Goal: Navigation & Orientation: Find specific page/section

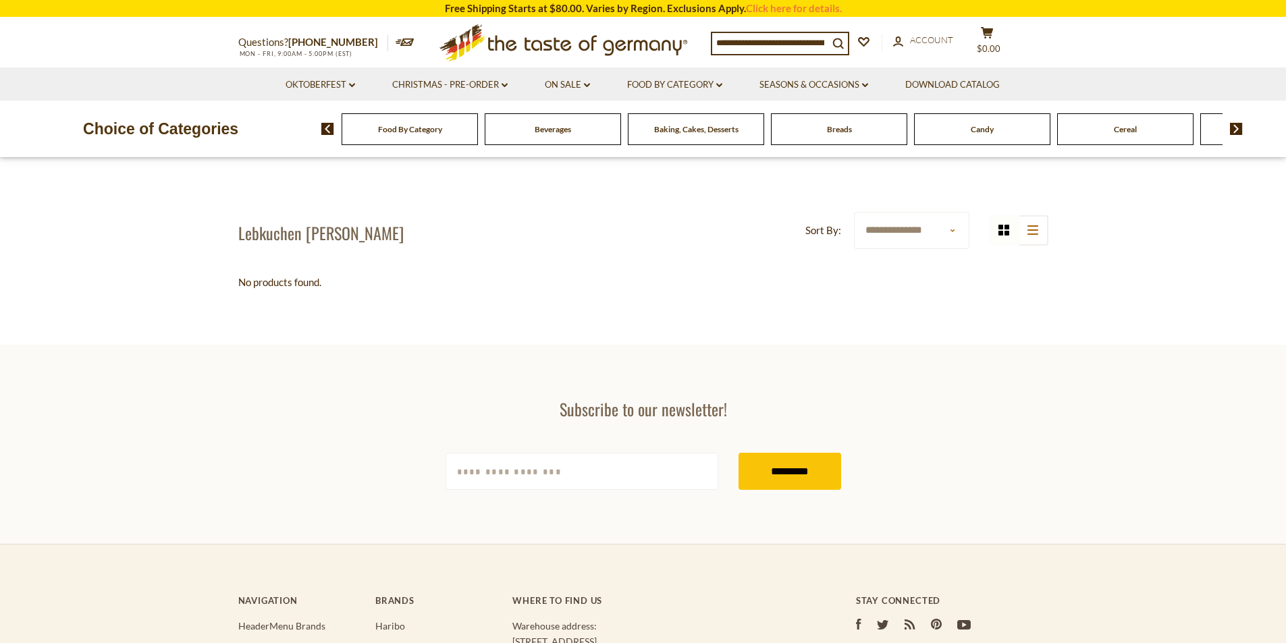
click at [537, 47] on icon ".st0{fill:#EDD300;} .st1{fill:#D33E21;}" at bounding box center [564, 42] width 253 height 49
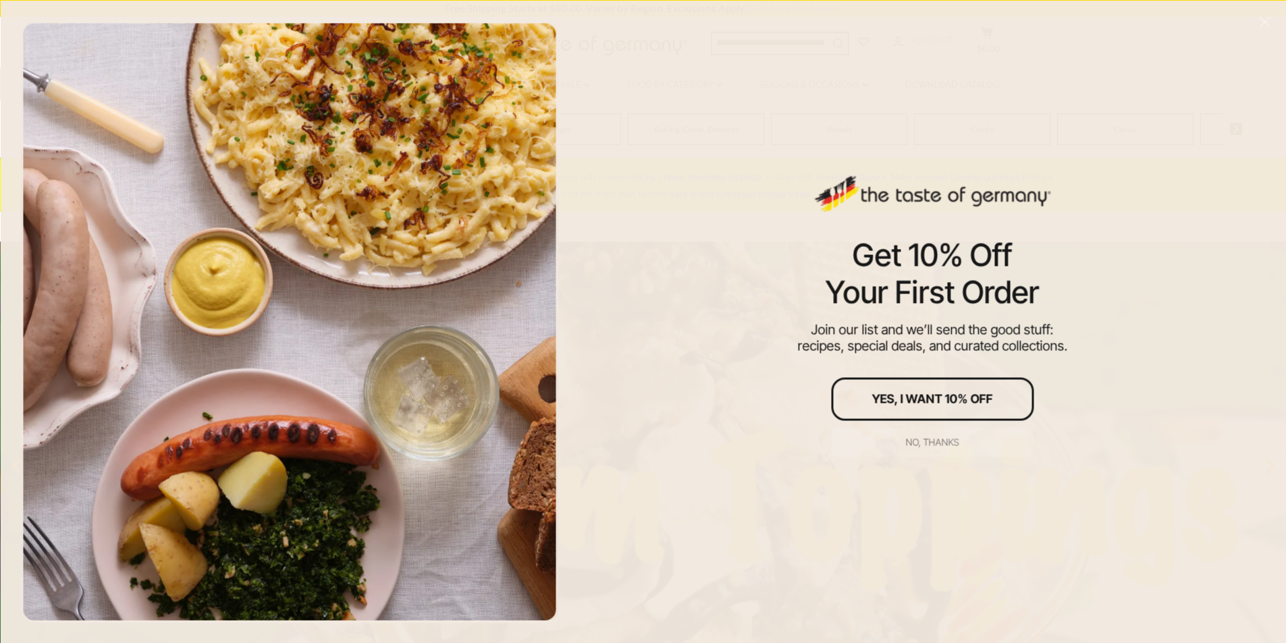
click at [930, 445] on div "No, thanks" at bounding box center [932, 442] width 53 height 9
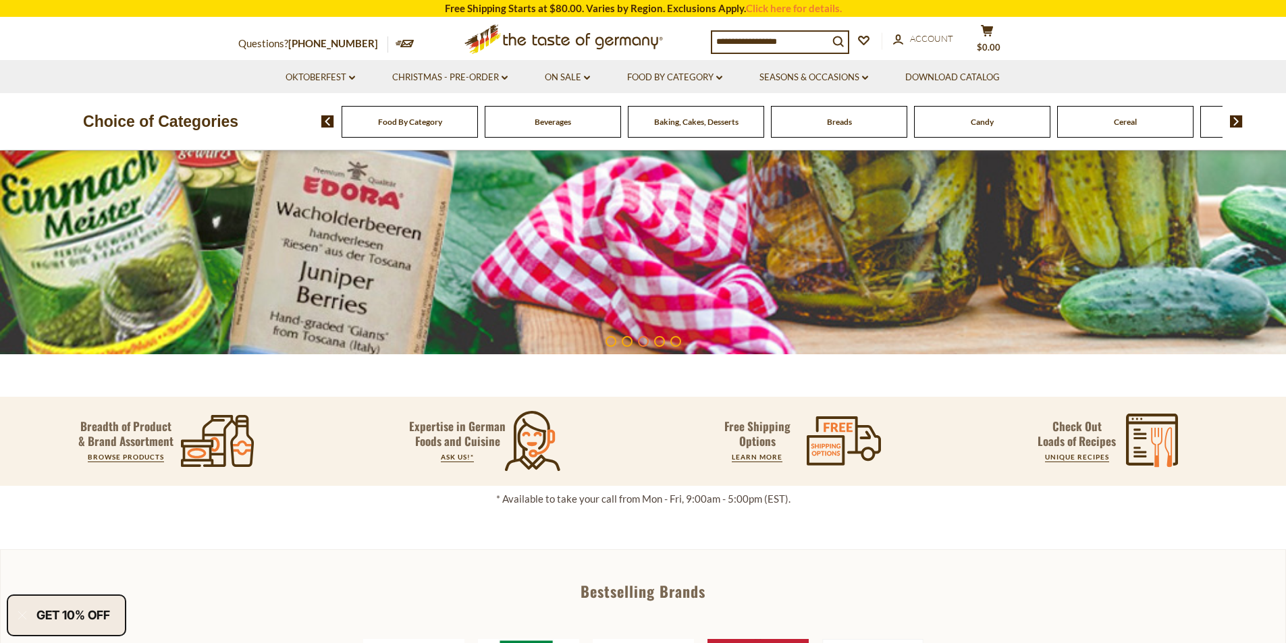
scroll to position [235, 0]
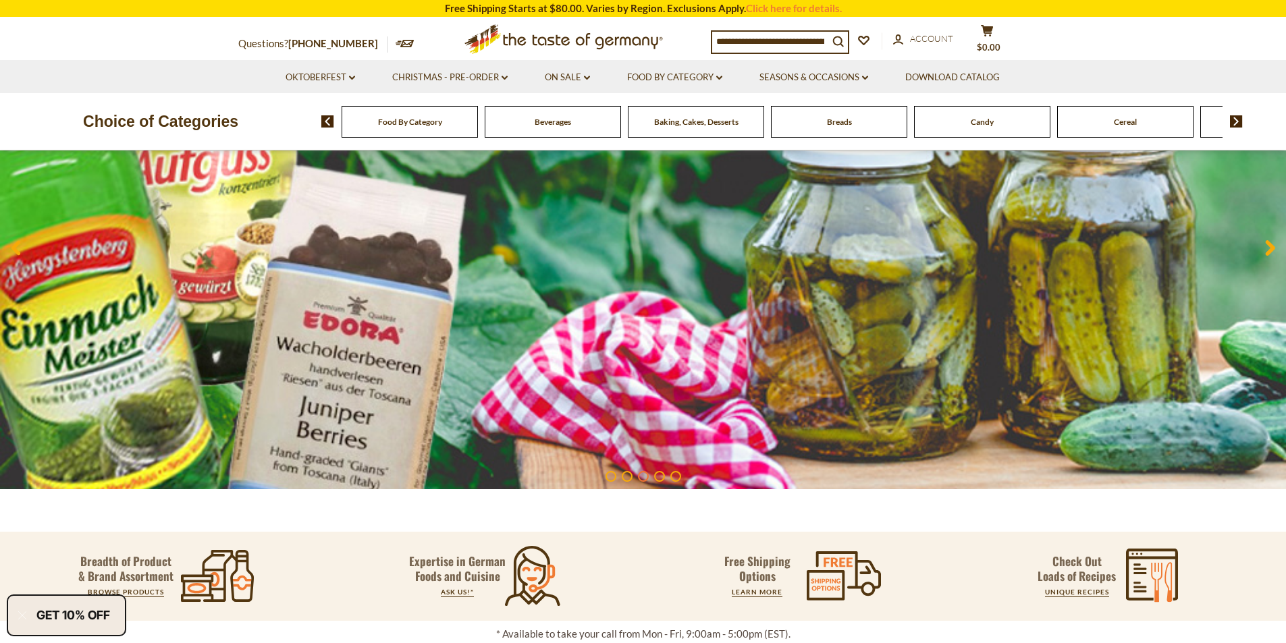
click at [1236, 120] on img at bounding box center [1236, 121] width 13 height 12
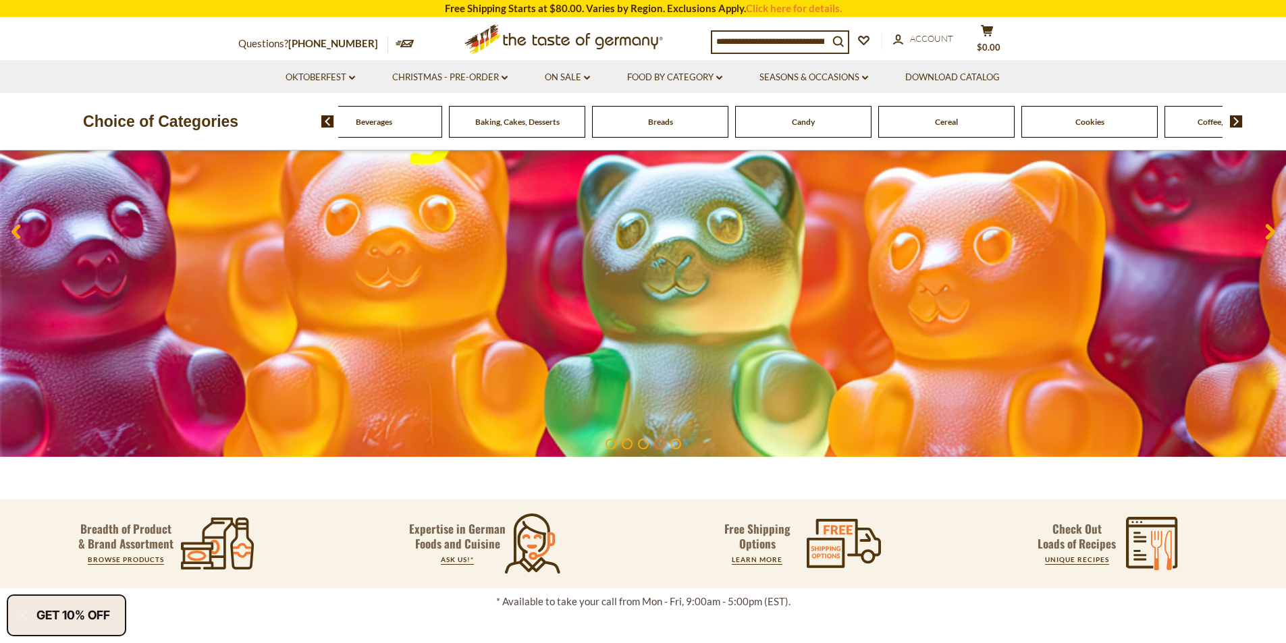
click at [299, 128] on div "Cookies" at bounding box center [231, 122] width 136 height 32
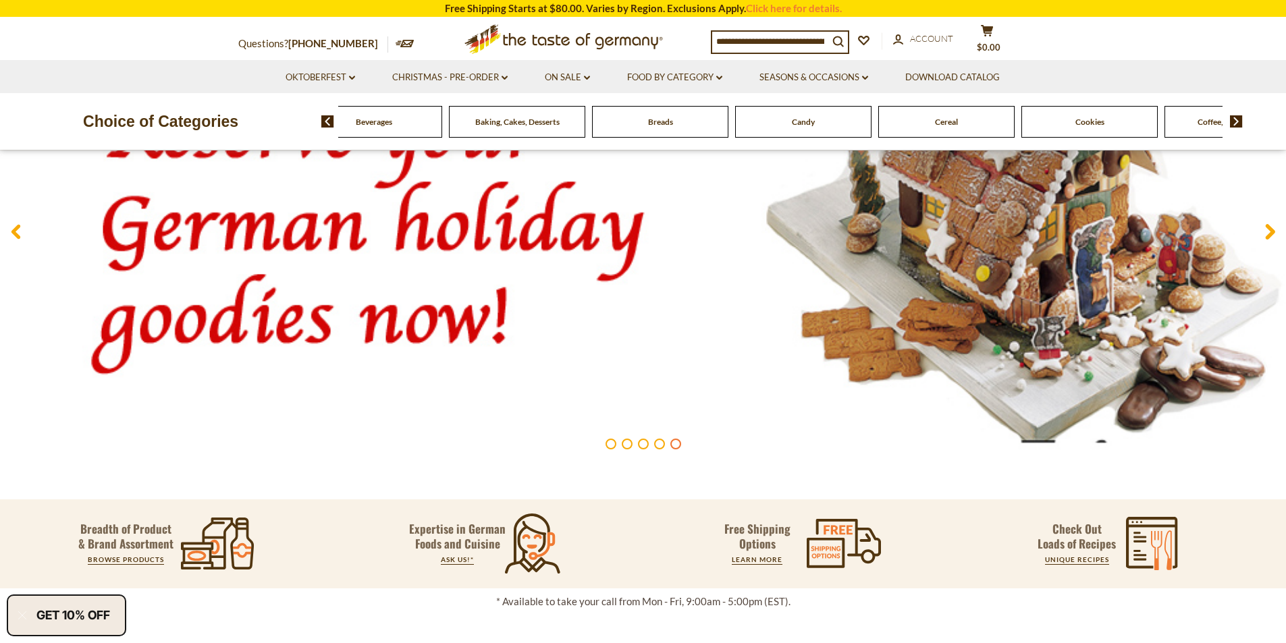
click at [1100, 120] on span "Cookies" at bounding box center [1090, 122] width 29 height 10
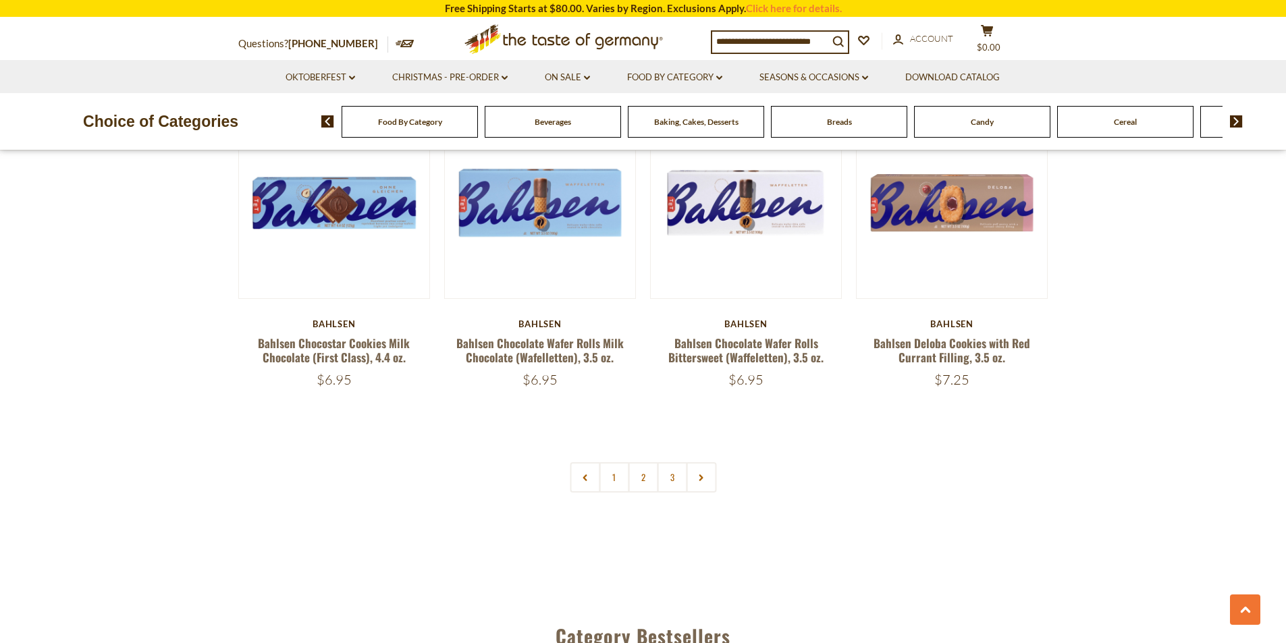
scroll to position [3308, 0]
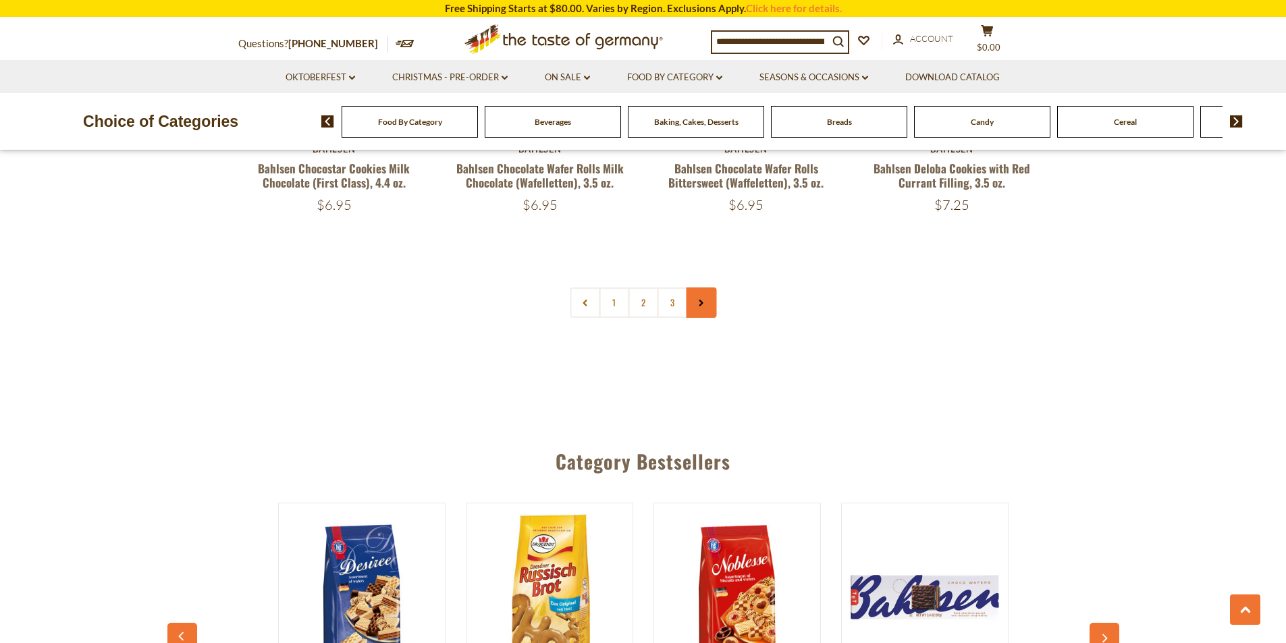
click at [701, 302] on use at bounding box center [701, 303] width 4 height 7
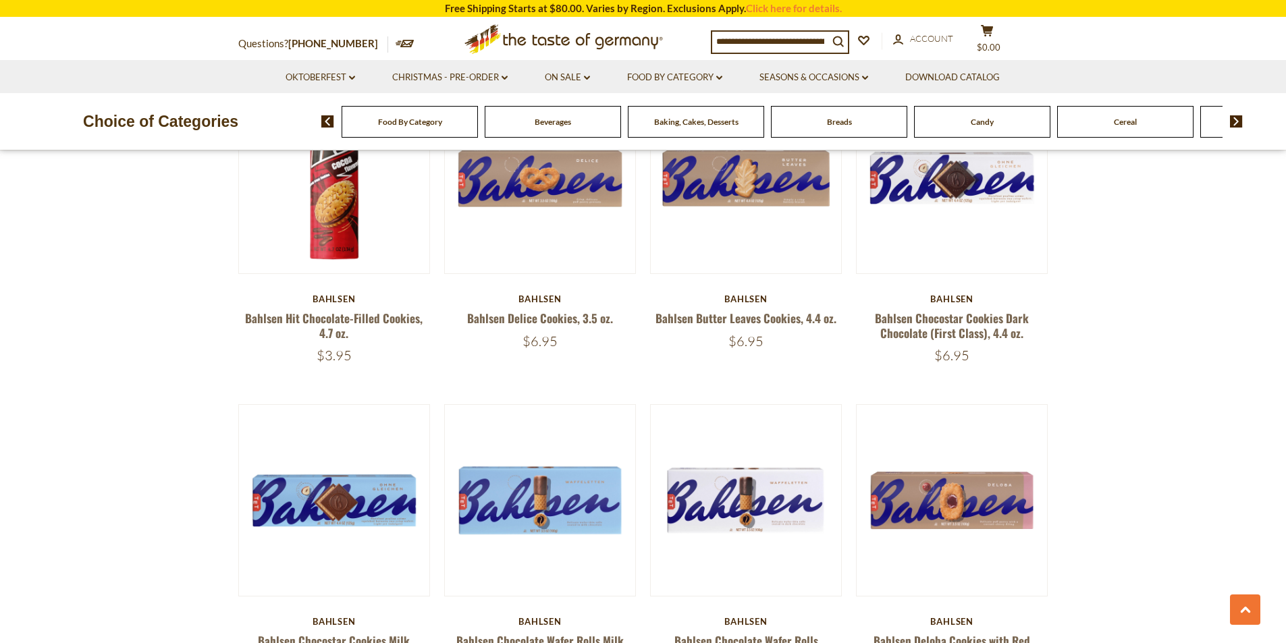
scroll to position [3106, 0]
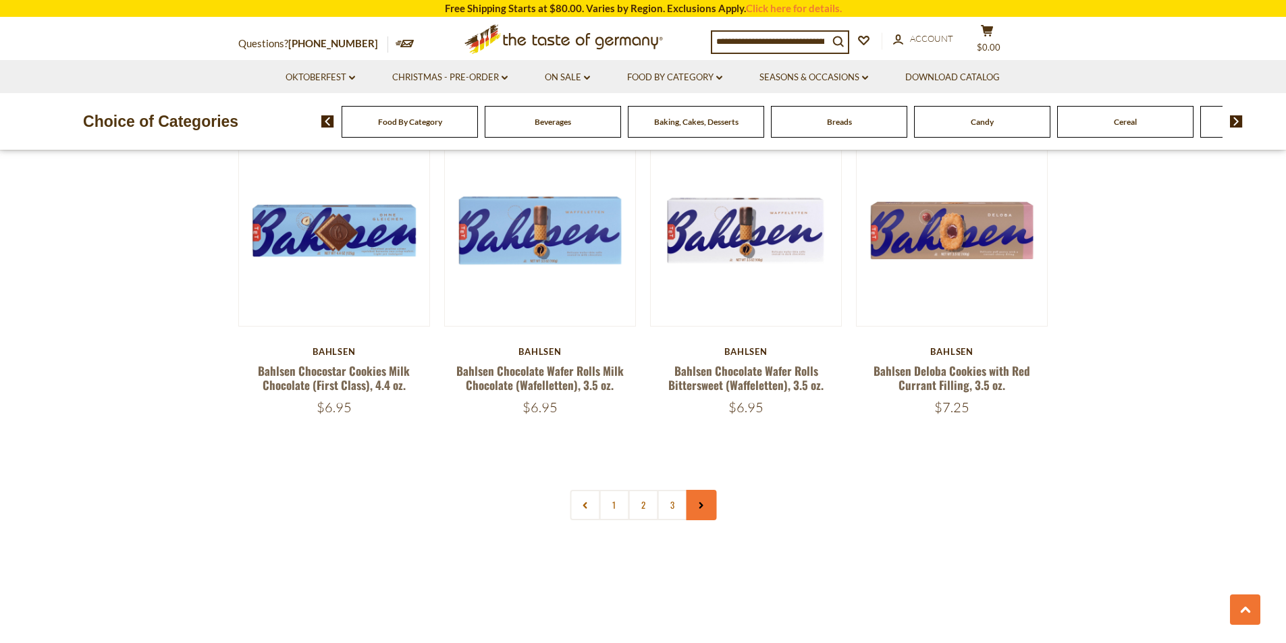
click at [695, 508] on link at bounding box center [701, 505] width 30 height 30
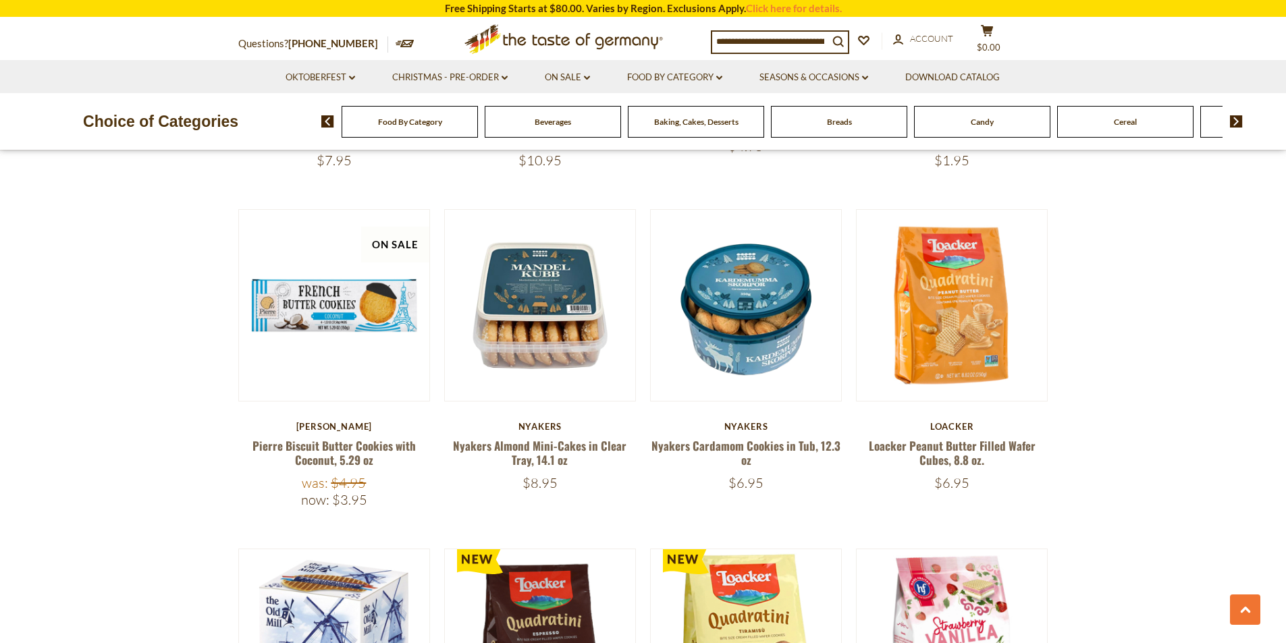
scroll to position [608, 0]
